Goal: Information Seeking & Learning: Learn about a topic

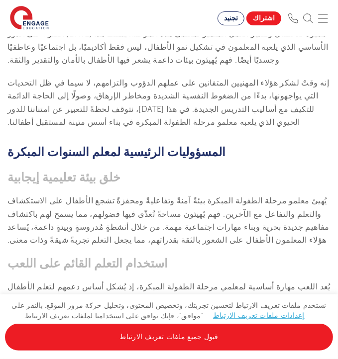
scroll to position [448, 0]
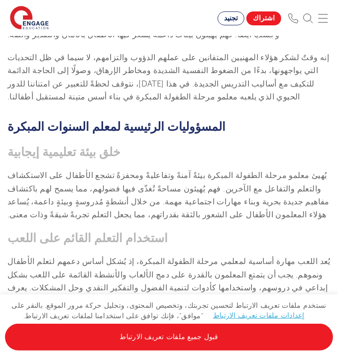
click at [260, 231] on h3 "استخدام التعلم القائم على اللعب" at bounding box center [168, 238] width 323 height 14
drag, startPoint x: 322, startPoint y: 132, endPoint x: 324, endPoint y: 142, distance: 10.1
click at [318, 171] on font "يُهيئ معلمو مرحلة الطفولة المبكرة بيئةً آمنةً وتفاعليةً ومحفزةً تشجع الأطفال عل…" at bounding box center [168, 195] width 322 height 48
click at [324, 169] on p "يُهيئ معلمو مرحلة الطفولة المبكرة بيئةً آمنةً وتفاعليةً ومحفزةً تشجع الأطفال عل…" at bounding box center [168, 195] width 323 height 52
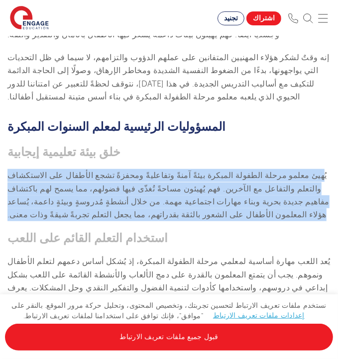
drag, startPoint x: 322, startPoint y: 132, endPoint x: 10, endPoint y: 175, distance: 314.8
click at [10, 175] on section "[DATE] الدور الأساسي لمعلم السنوات المبكرة: تشكيل عقول الشباب ما هو معلم السنوا…" at bounding box center [169, 331] width 338 height 1045
copy font "هيئ معلمو مرحلة الطفولة المبكرة بيئةً آمنةً وتفاعليةً ومحفزةً تشجع الأطفال على …"
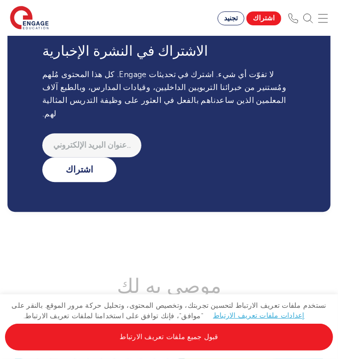
scroll to position [1244, 0]
